Goal: Use online tool/utility: Utilize a website feature to perform a specific function

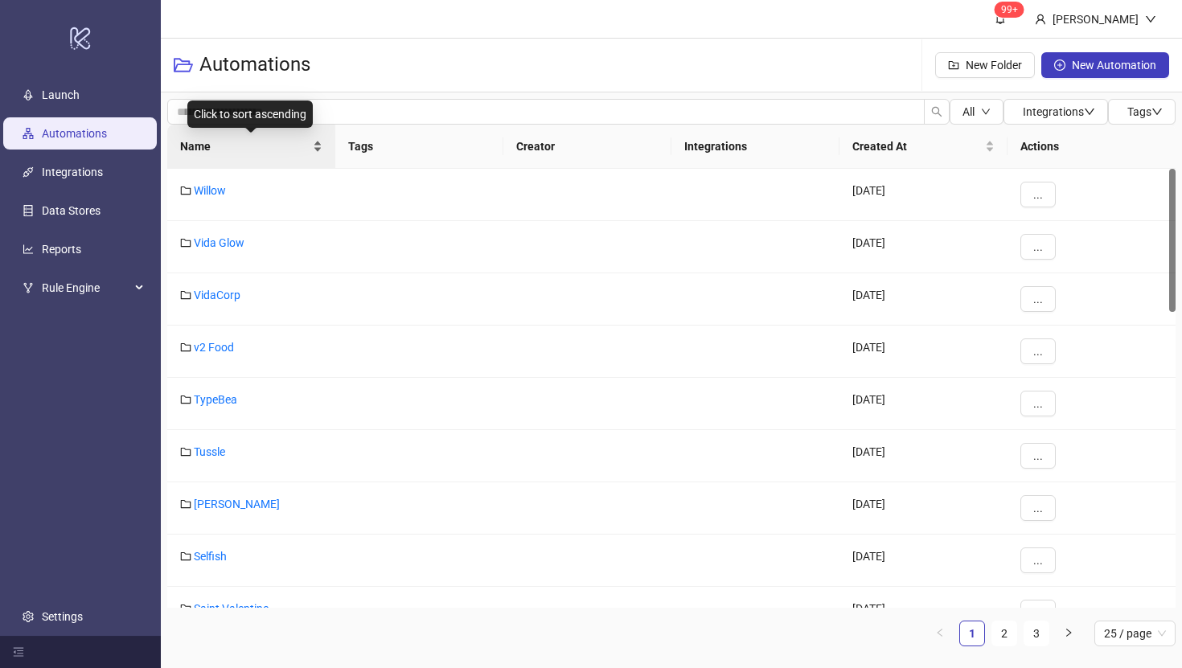
click at [195, 142] on span "Name" at bounding box center [244, 147] width 129 height 18
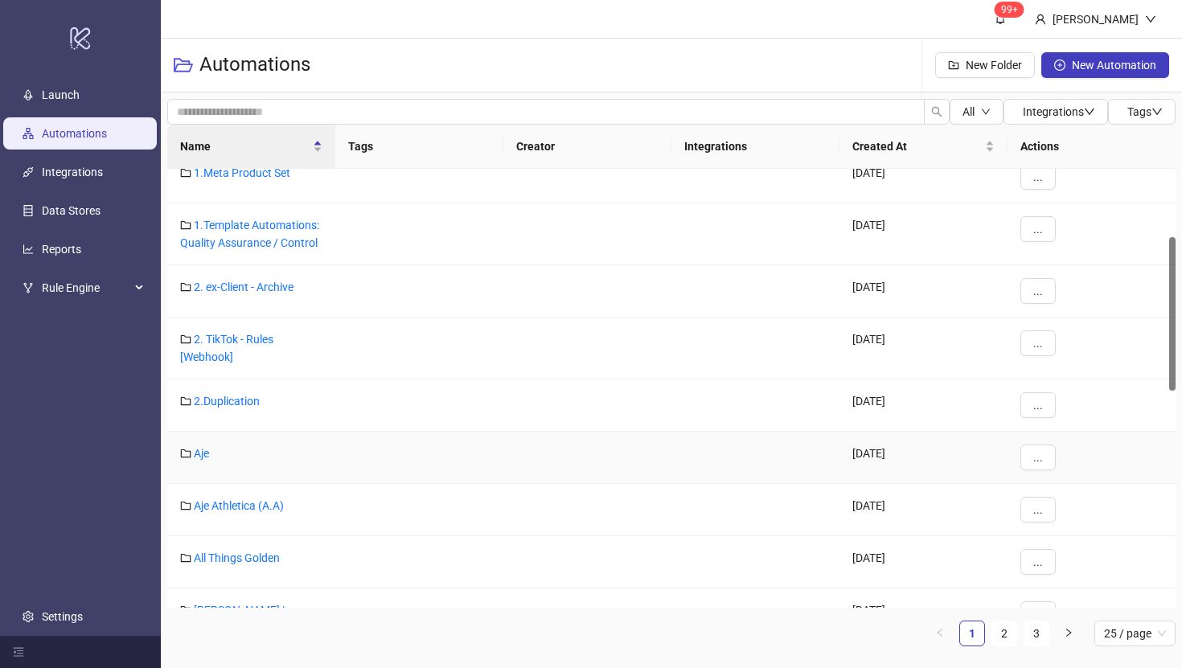
scroll to position [193, 0]
click at [239, 505] on link "Aje Athletica (A.A)" at bounding box center [239, 506] width 90 height 13
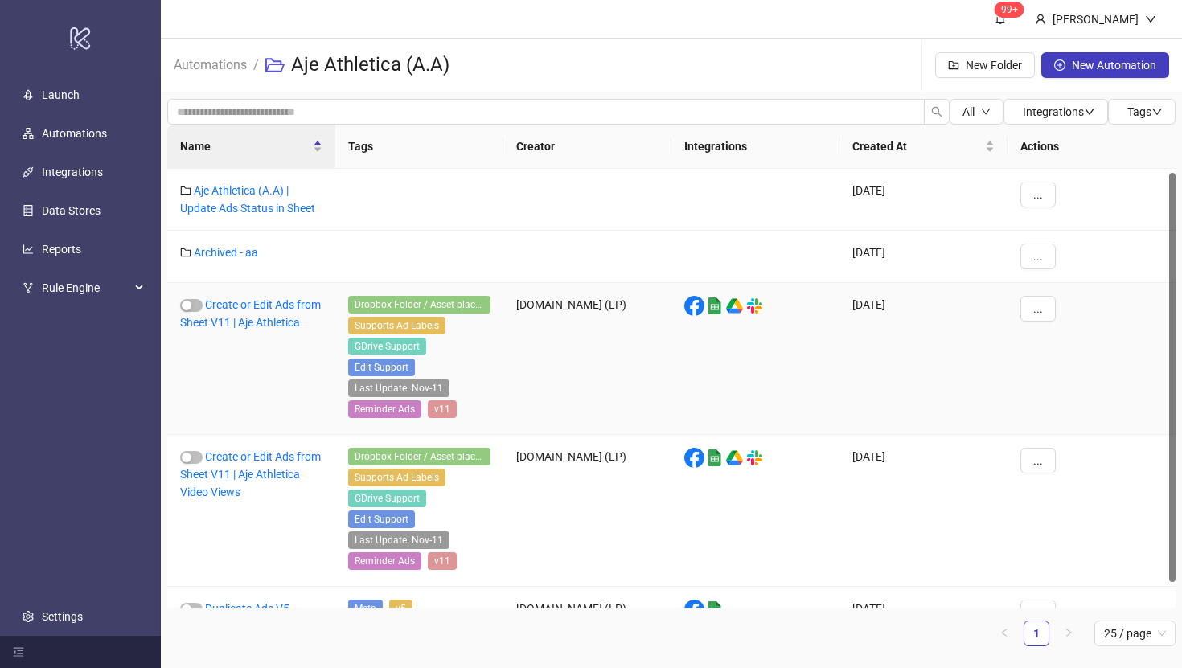
scroll to position [31, 0]
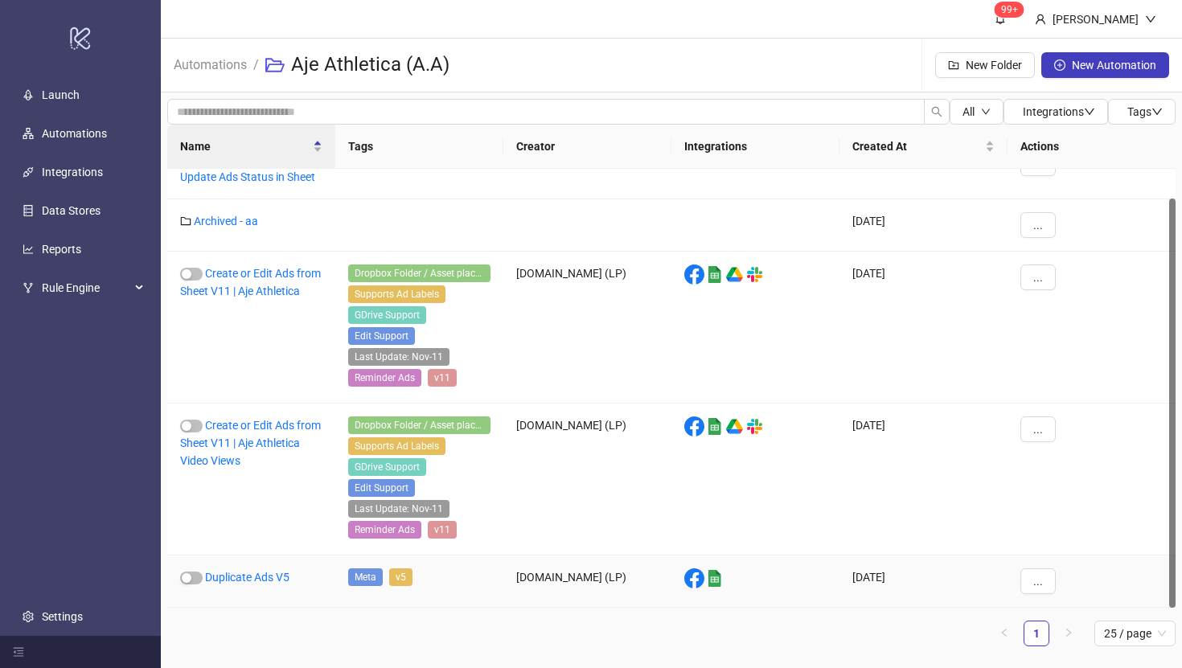
click at [231, 569] on div "Duplicate Ads V5" at bounding box center [251, 582] width 168 height 52
click at [232, 577] on link "Duplicate Ads V5" at bounding box center [247, 577] width 84 height 13
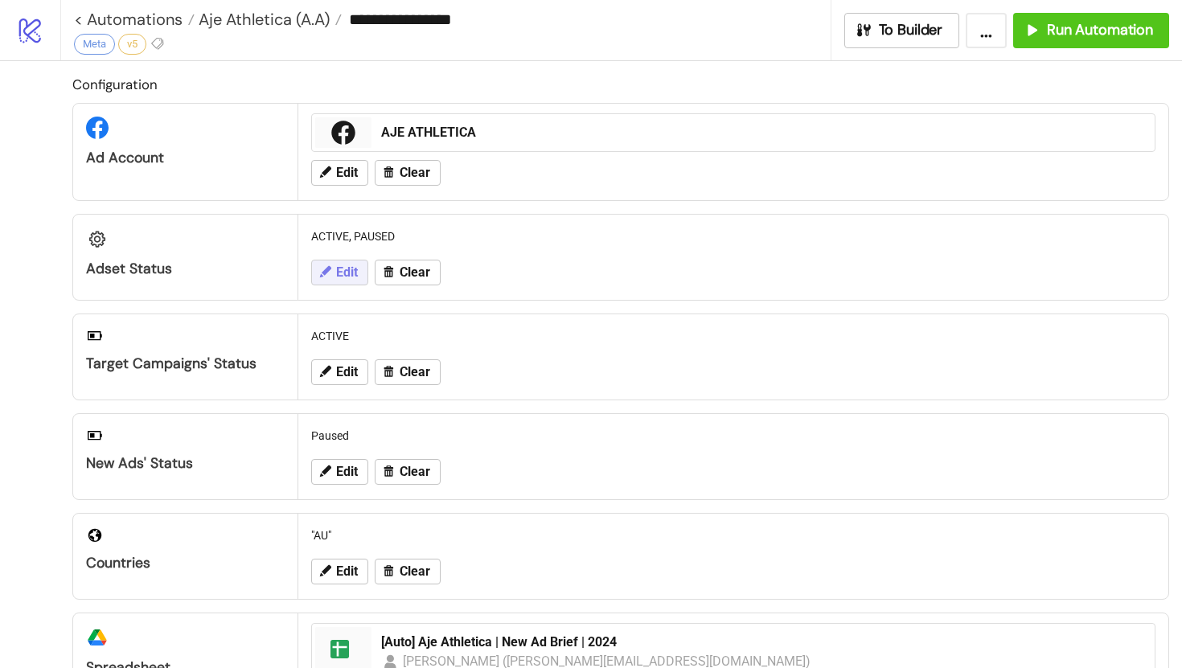
click at [352, 276] on span "Edit" at bounding box center [347, 272] width 22 height 14
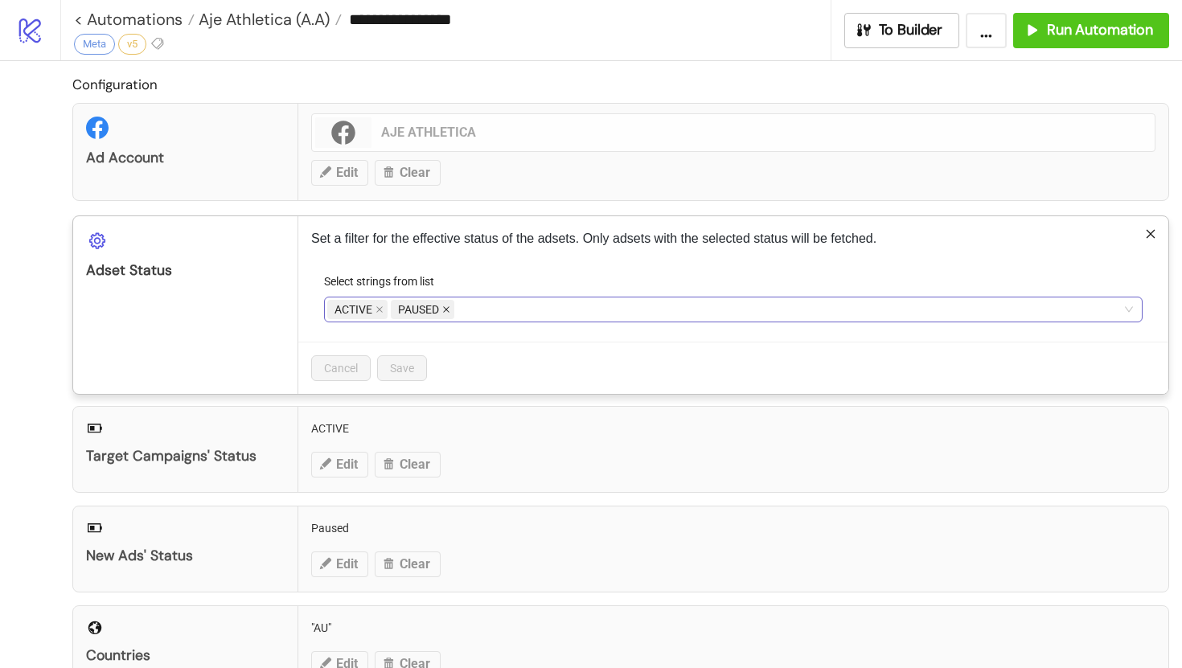
click at [447, 308] on icon "close" at bounding box center [446, 310] width 8 height 8
click at [413, 370] on span "Save" at bounding box center [402, 368] width 24 height 13
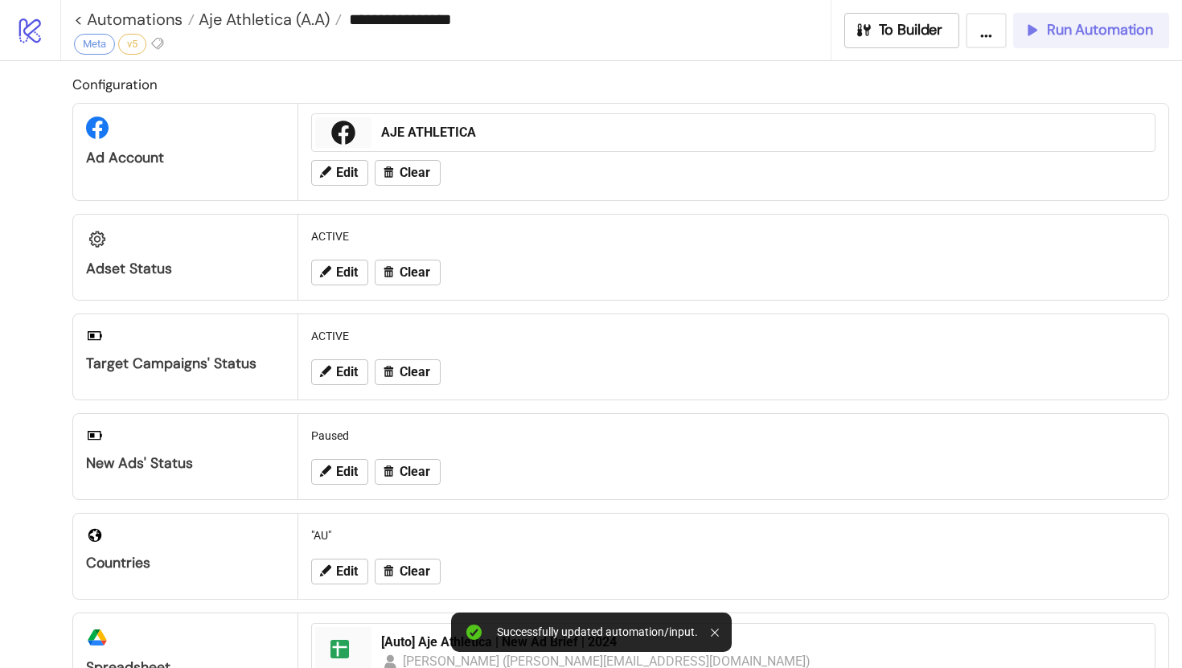
click at [1085, 33] on span "Run Automation" at bounding box center [1100, 30] width 106 height 18
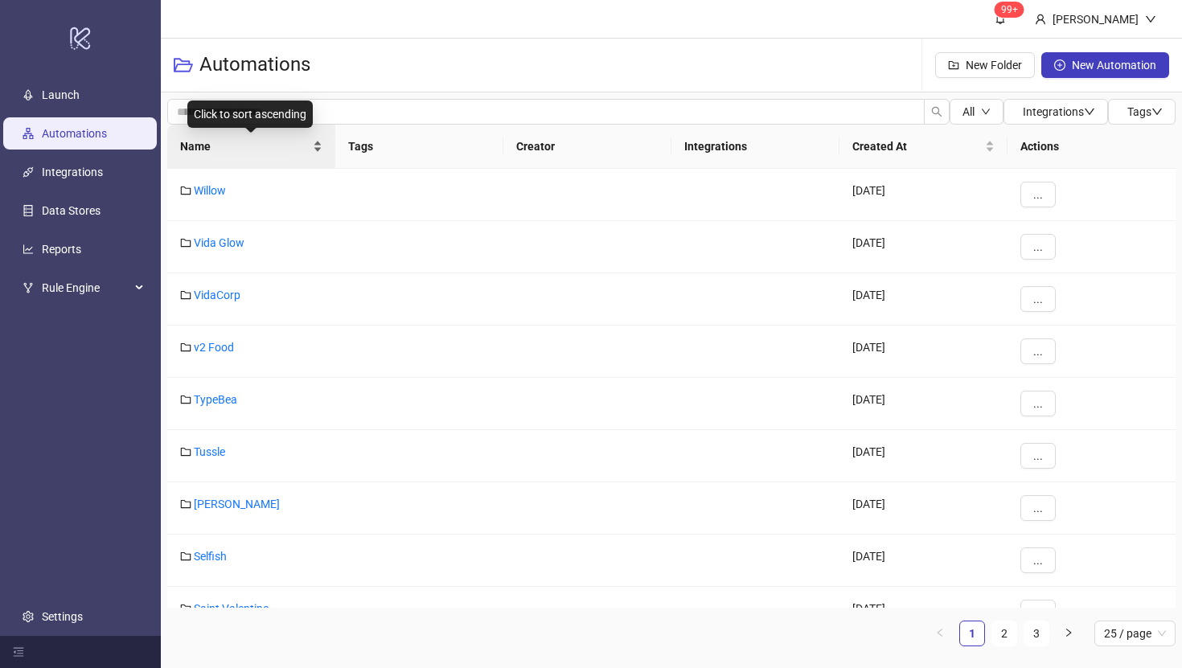
click at [204, 145] on span "Name" at bounding box center [244, 147] width 129 height 18
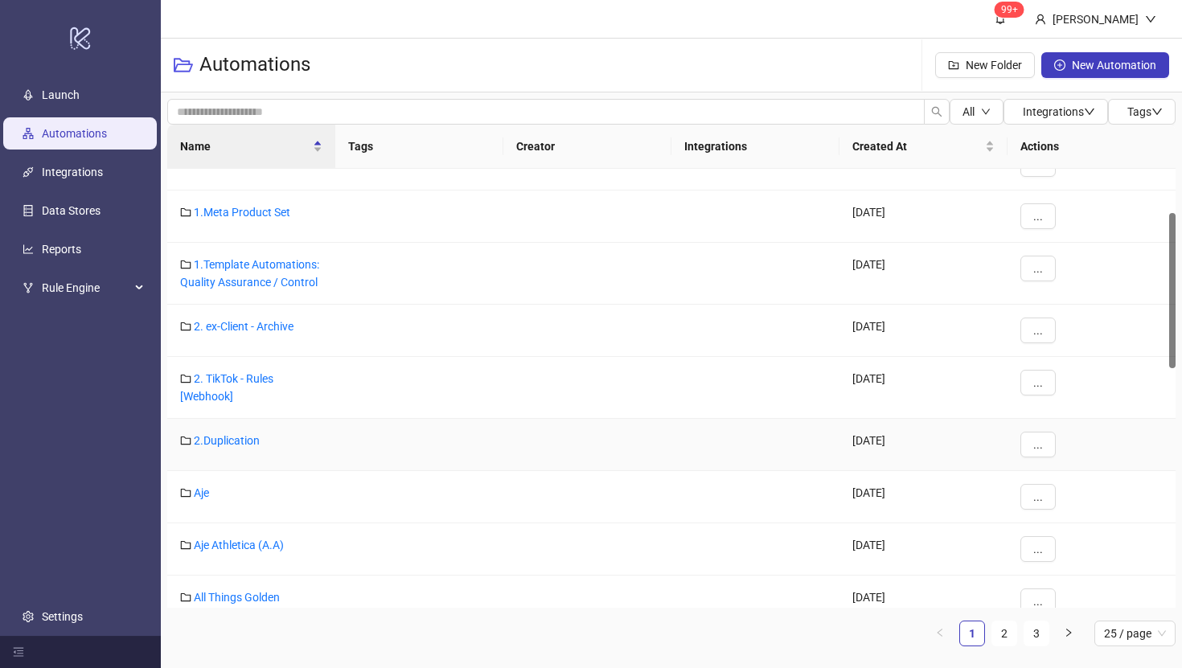
scroll to position [146, 0]
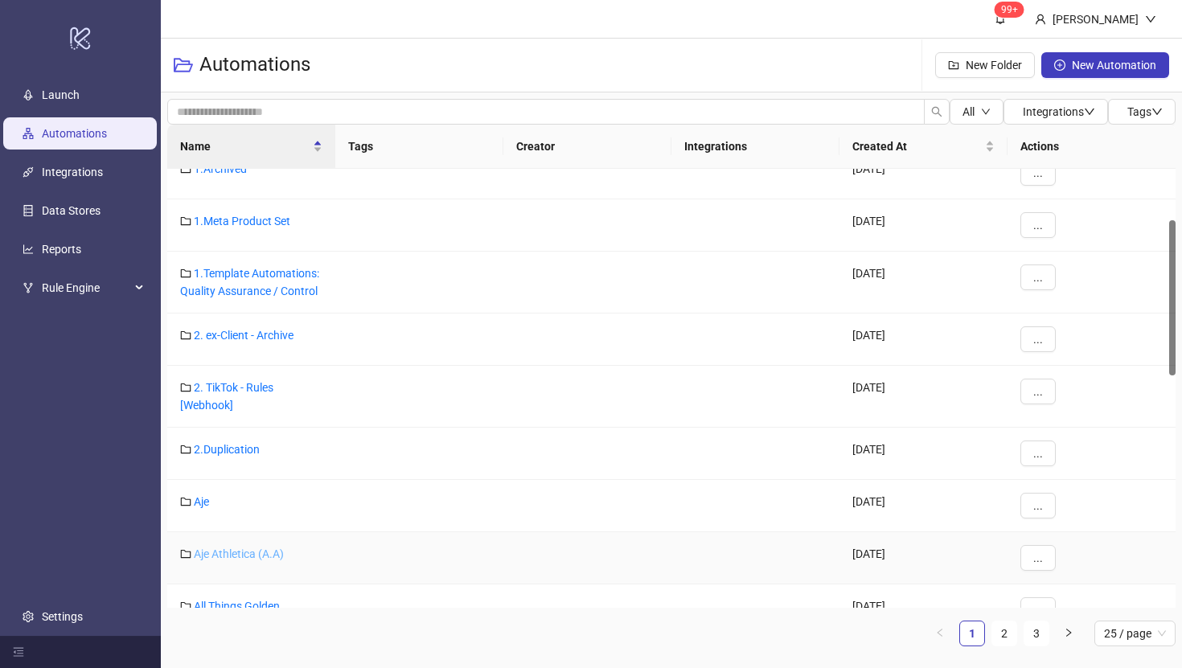
click at [229, 552] on link "Aje Athletica (A.A)" at bounding box center [239, 554] width 90 height 13
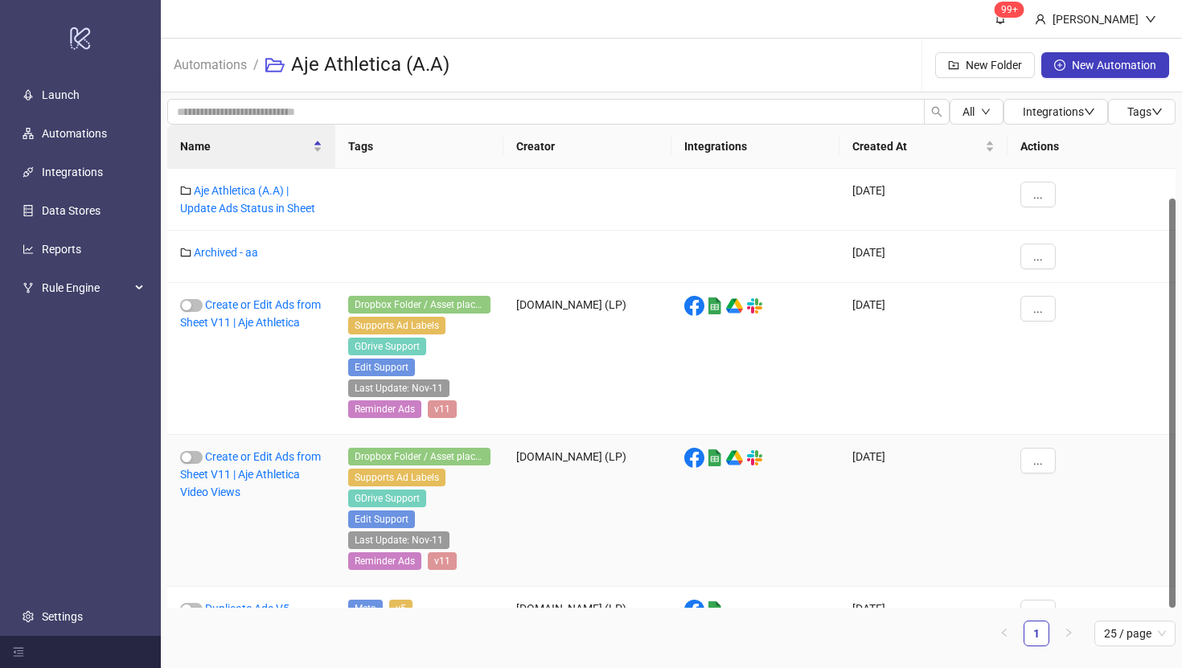
scroll to position [31, 0]
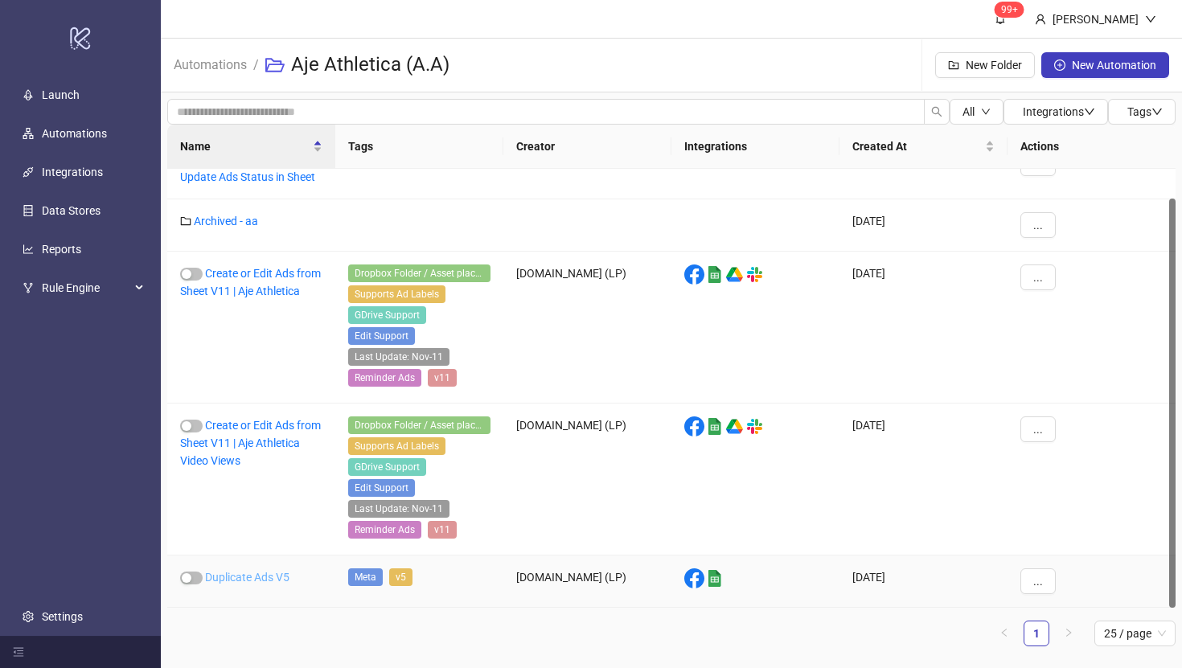
click at [236, 581] on link "Duplicate Ads V5" at bounding box center [247, 577] width 84 height 13
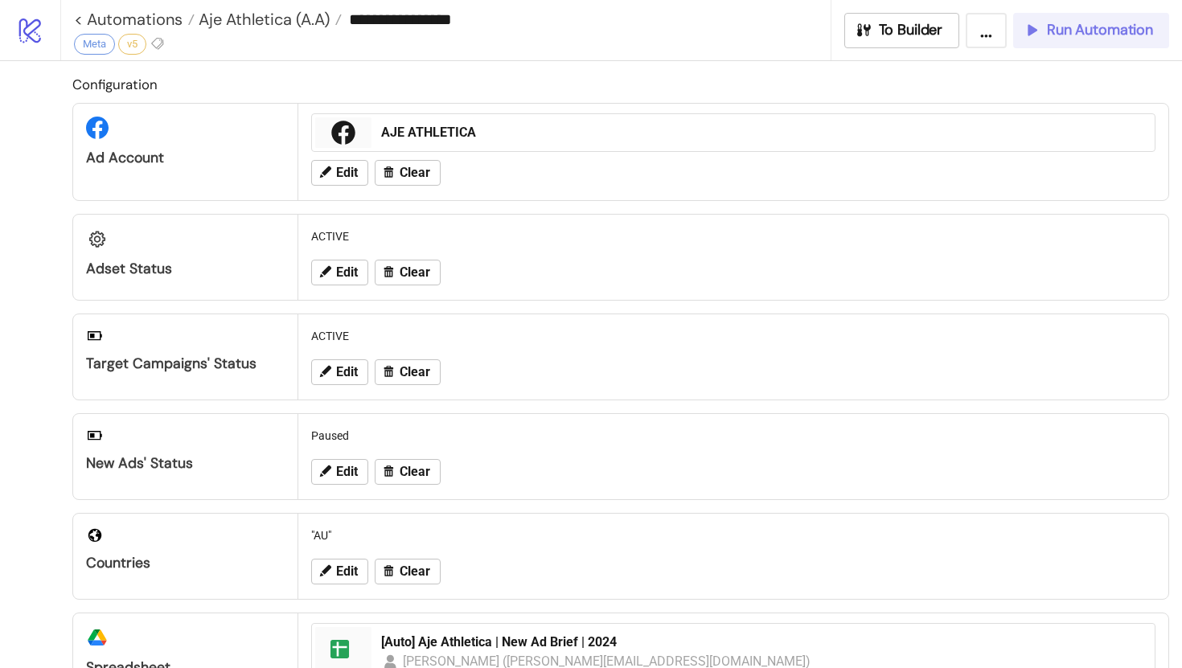
click at [1090, 40] on button "Run Automation" at bounding box center [1091, 30] width 156 height 35
